Goal: Find specific page/section: Find specific page/section

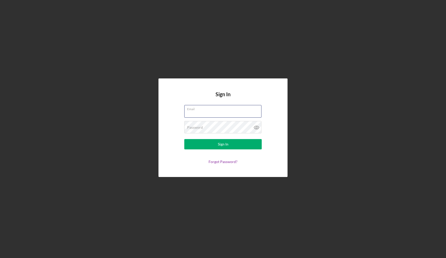
type input "[PERSON_NAME][EMAIL_ADDRESS][DOMAIN_NAME]"
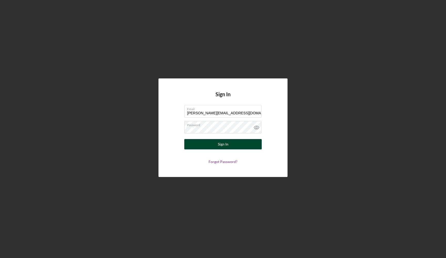
click at [220, 145] on div "Sign In" at bounding box center [223, 144] width 11 height 10
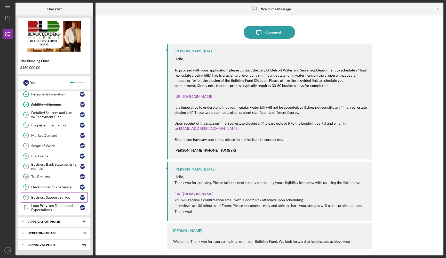
scroll to position [33, 0]
click at [50, 222] on div "Application Phase" at bounding box center [56, 221] width 56 height 3
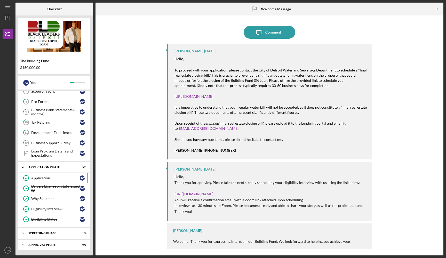
scroll to position [88, 0]
click at [43, 244] on div "Approval Phase" at bounding box center [56, 245] width 56 height 3
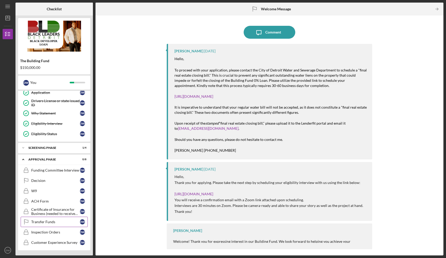
scroll to position [173, 0]
click at [48, 179] on div "Decision" at bounding box center [55, 181] width 49 height 4
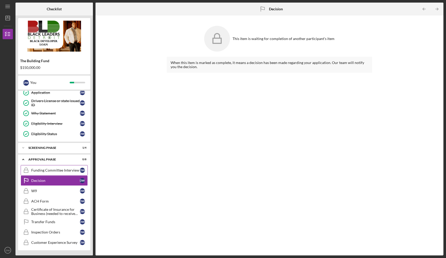
click at [49, 166] on link "Funding Committee Interview Funding Committee Interview D W" at bounding box center [54, 170] width 67 height 10
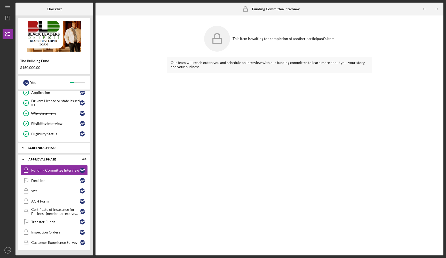
click at [47, 149] on div "Screening Phase" at bounding box center [56, 147] width 56 height 3
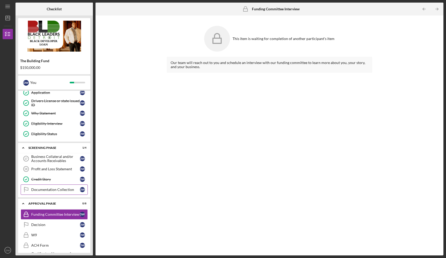
click at [52, 188] on div "Documentation Collection" at bounding box center [55, 190] width 49 height 4
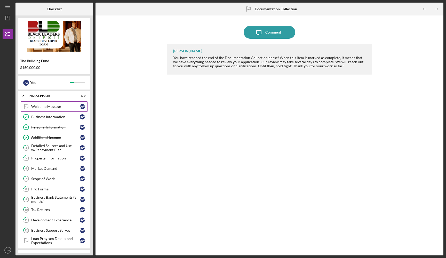
click at [42, 106] on div "Welcome Message" at bounding box center [55, 107] width 49 height 4
